Goal: Task Accomplishment & Management: Manage account settings

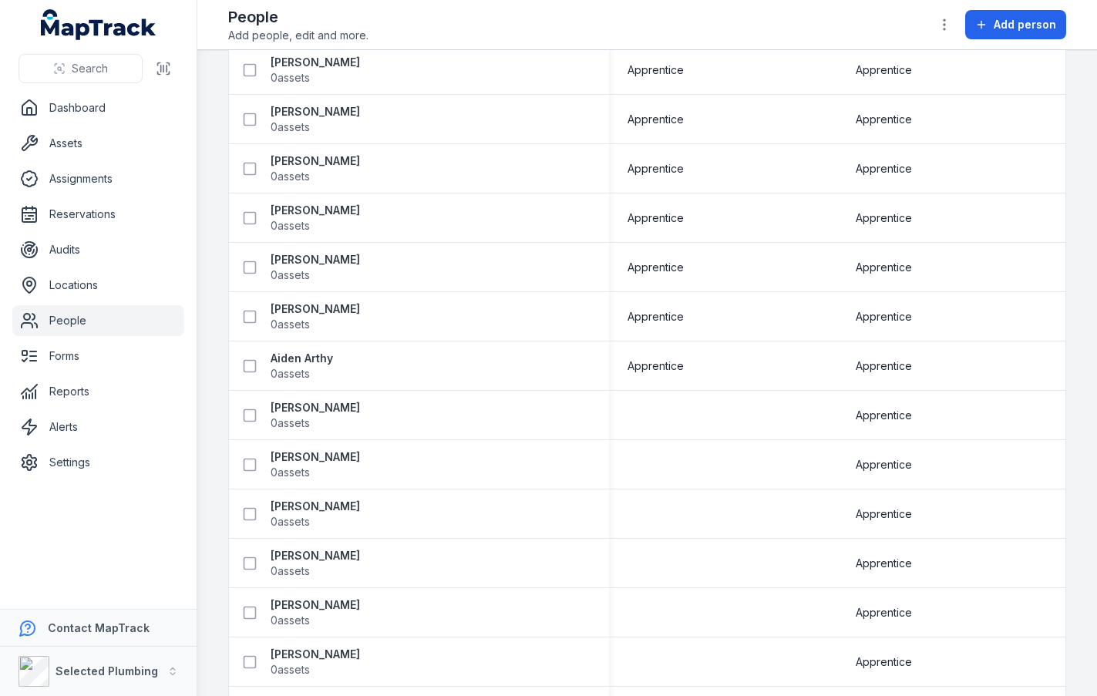
scroll to position [3375, 0]
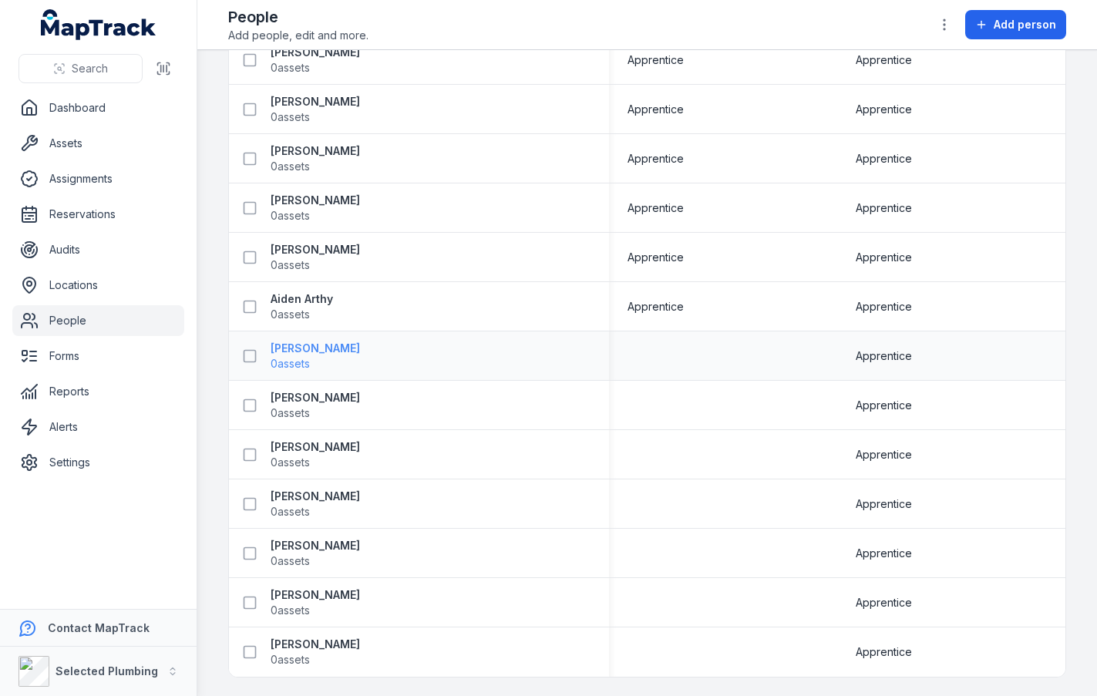
click at [318, 349] on strong "[PERSON_NAME]" at bounding box center [315, 348] width 89 height 15
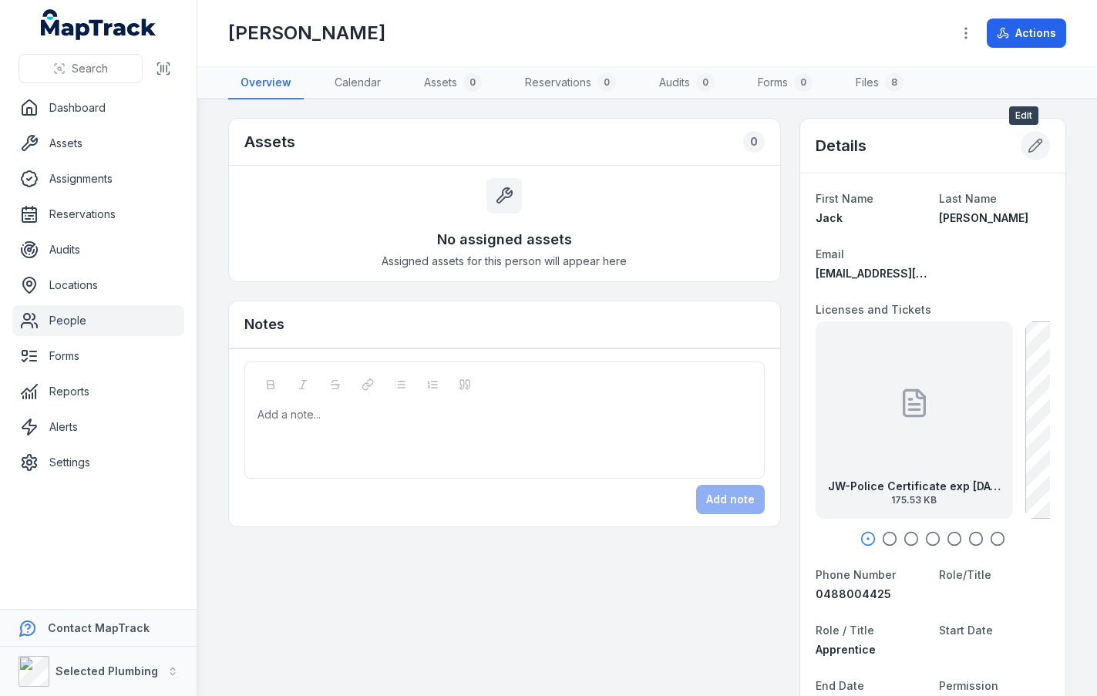
click at [1021, 141] on button at bounding box center [1035, 145] width 29 height 29
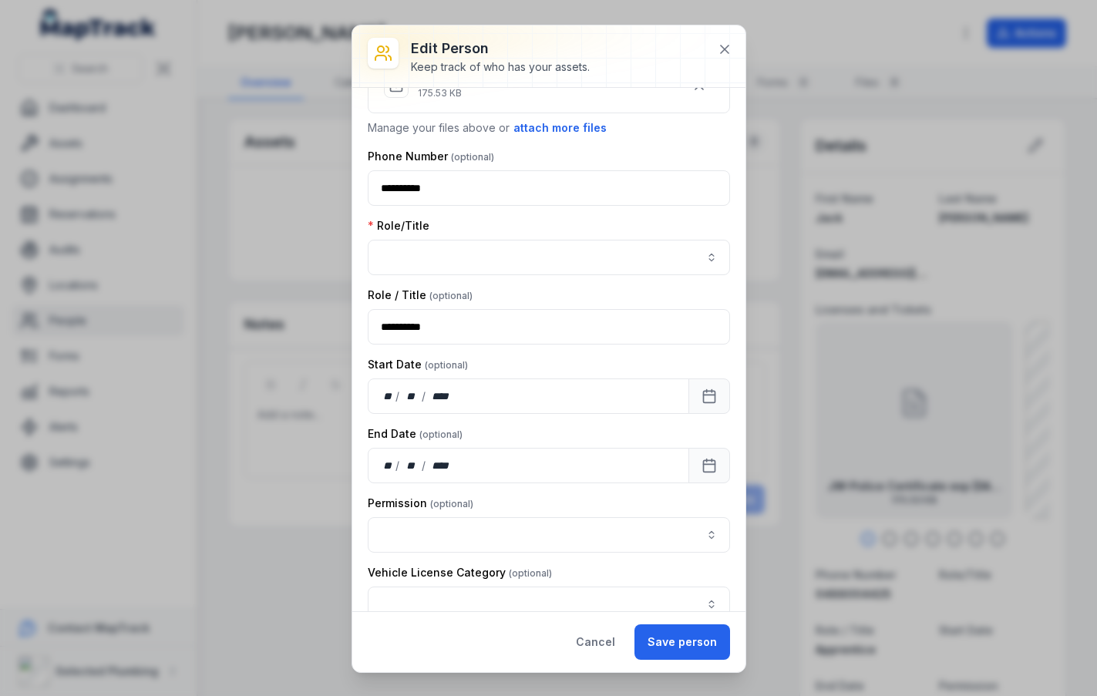
scroll to position [308, 0]
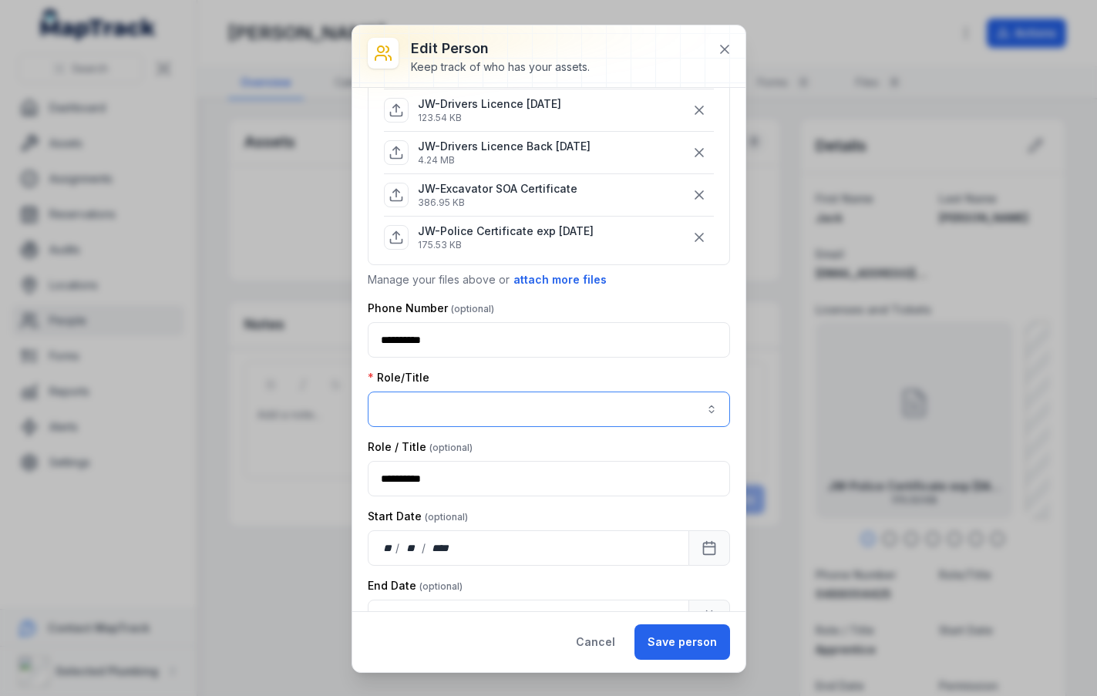
click at [689, 404] on button "button" at bounding box center [549, 409] width 362 height 35
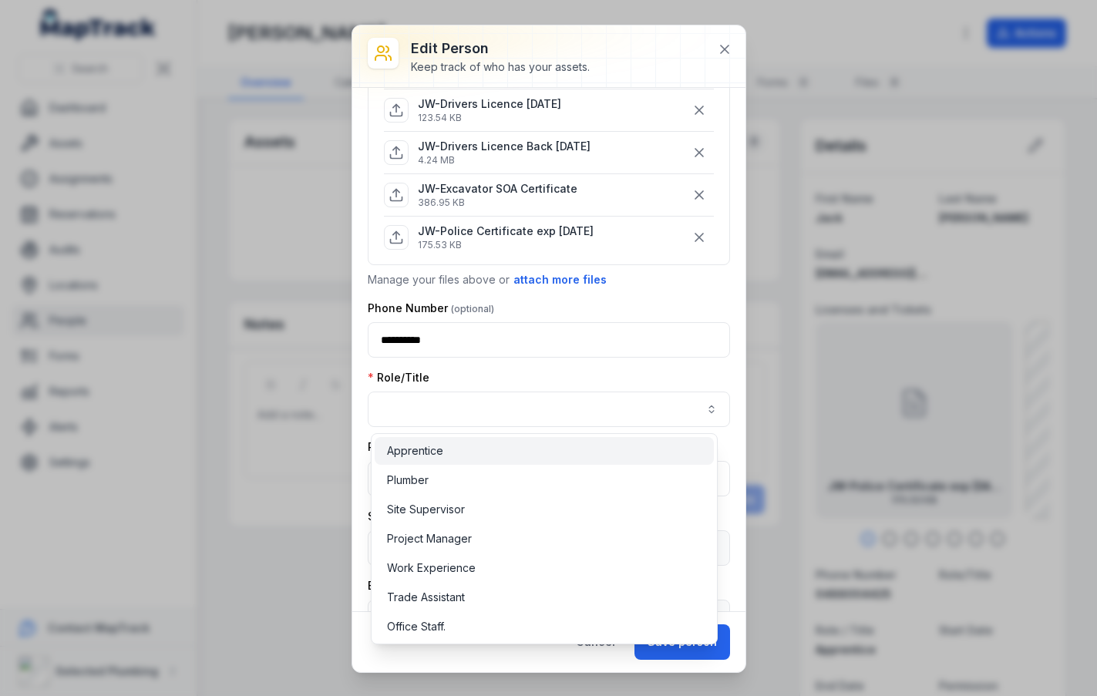
click at [554, 460] on div "Apprentice" at bounding box center [544, 451] width 339 height 28
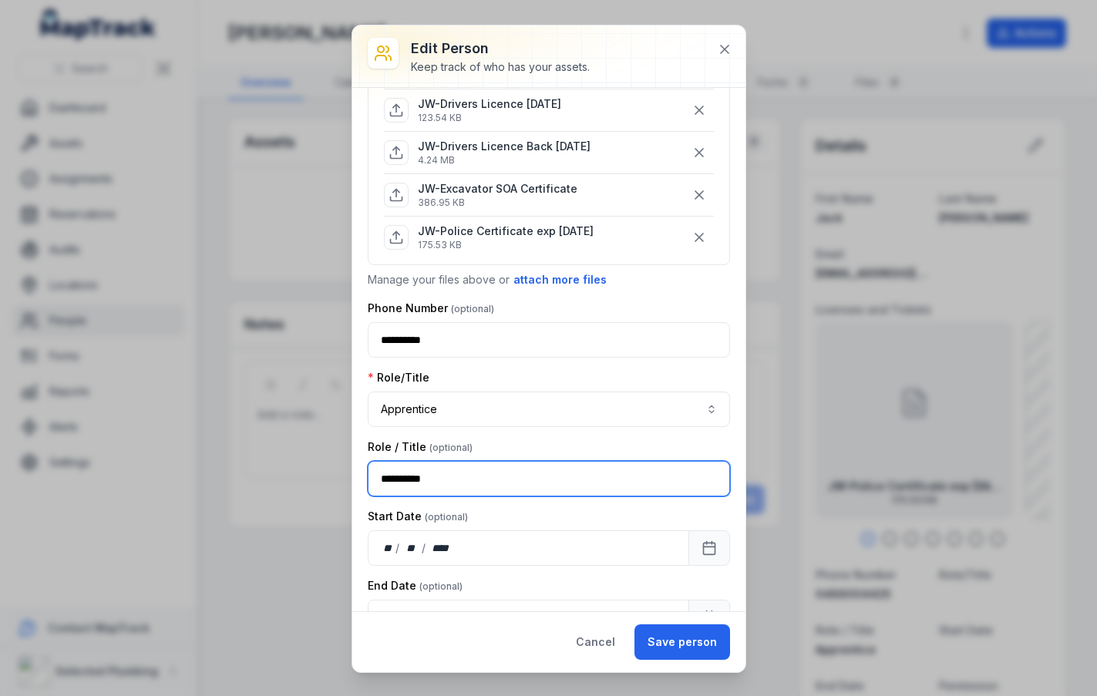
click at [615, 478] on input "**********" at bounding box center [549, 478] width 362 height 35
type input "*"
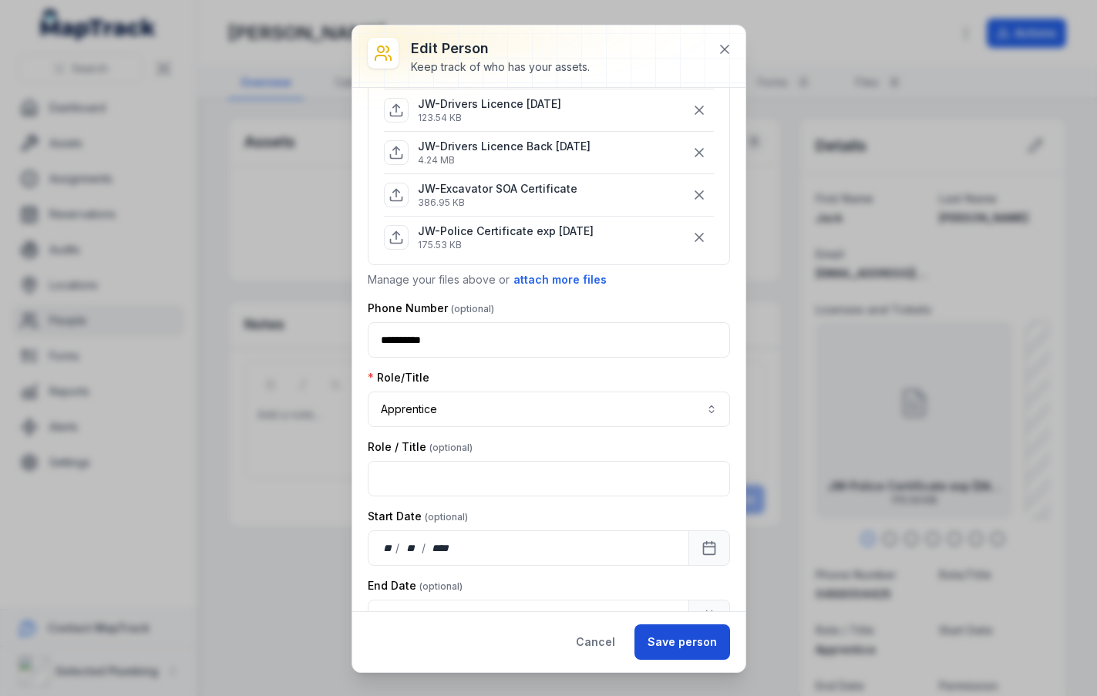
click at [661, 628] on button "Save person" at bounding box center [683, 642] width 96 height 35
